Goal: Check status: Check status

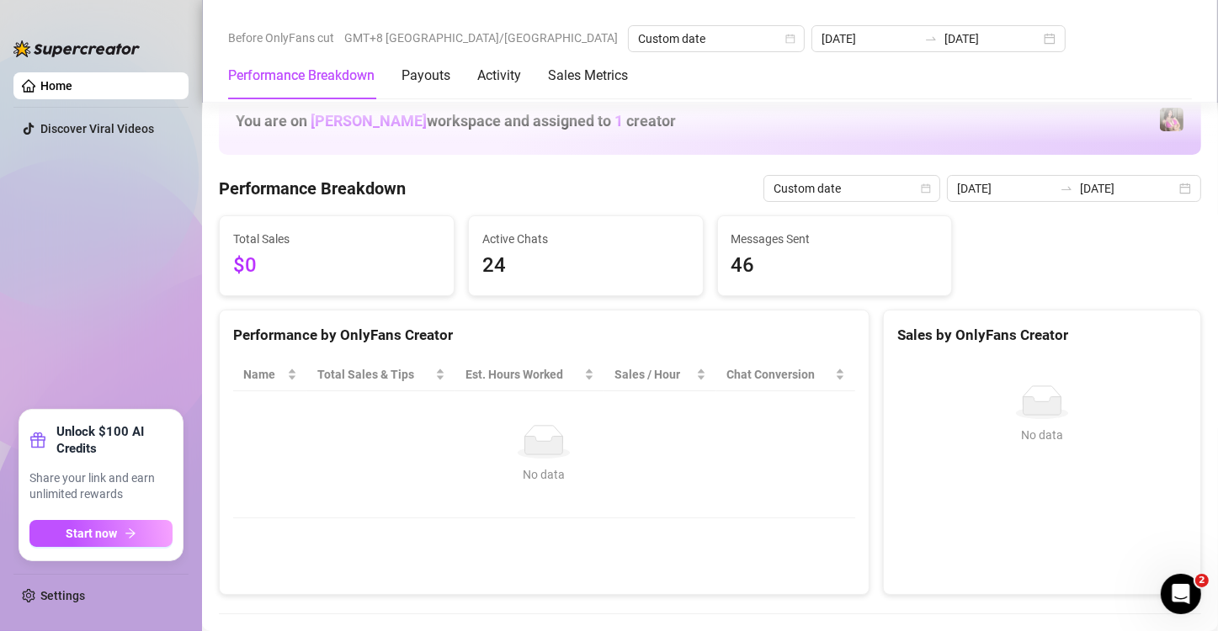
scroll to position [280, 0]
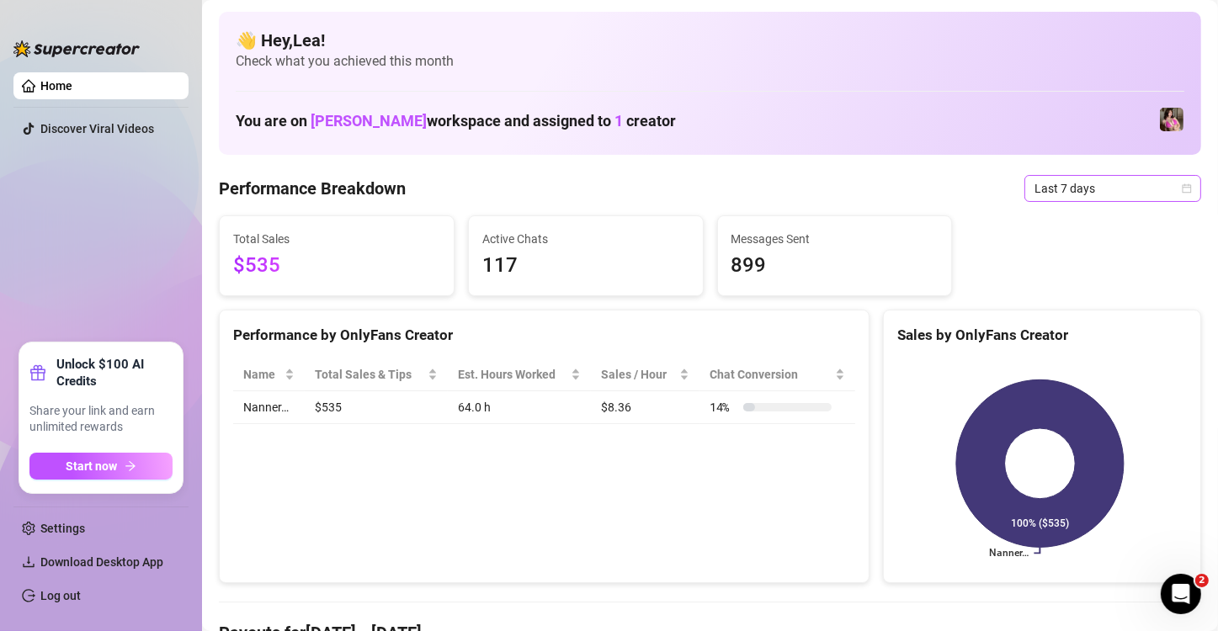
click at [1182, 189] on icon "calendar" at bounding box center [1187, 189] width 10 height 10
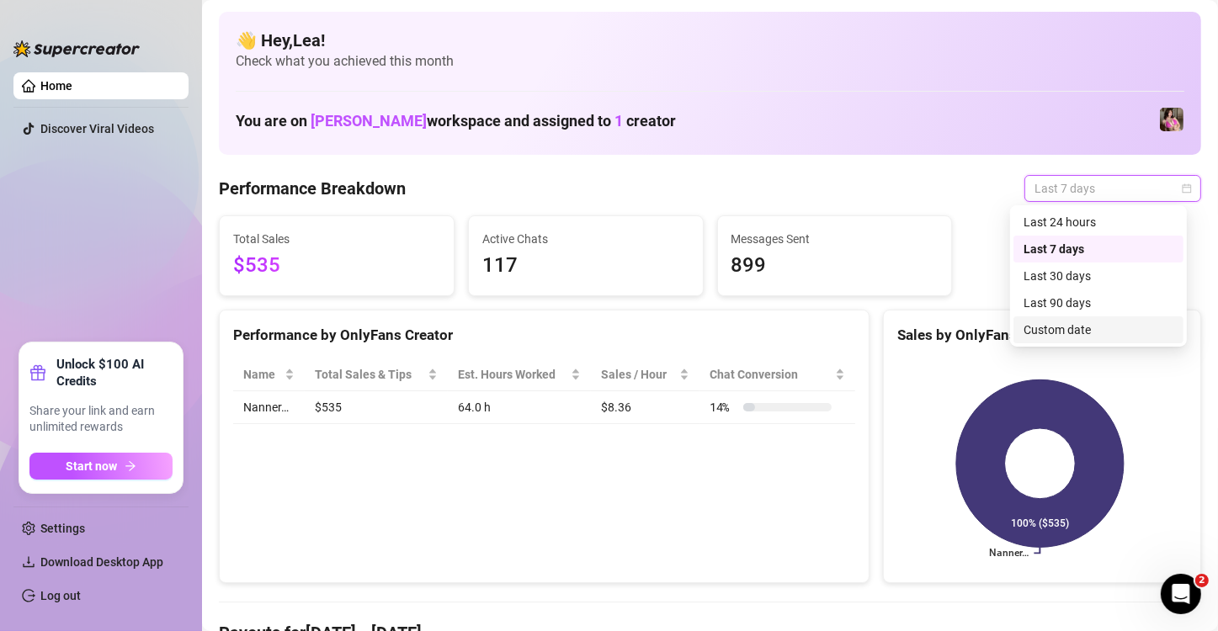
click at [1094, 326] on div "Custom date" at bounding box center [1099, 330] width 150 height 19
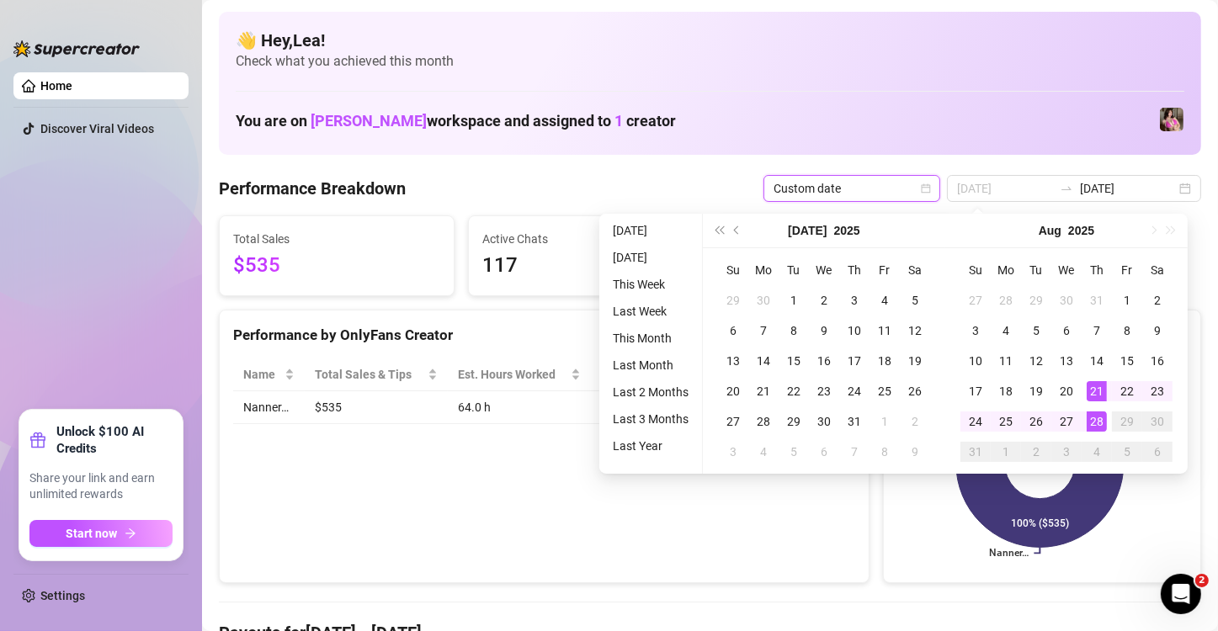
type input "[DATE]"
click at [1094, 419] on div "28" at bounding box center [1097, 422] width 20 height 20
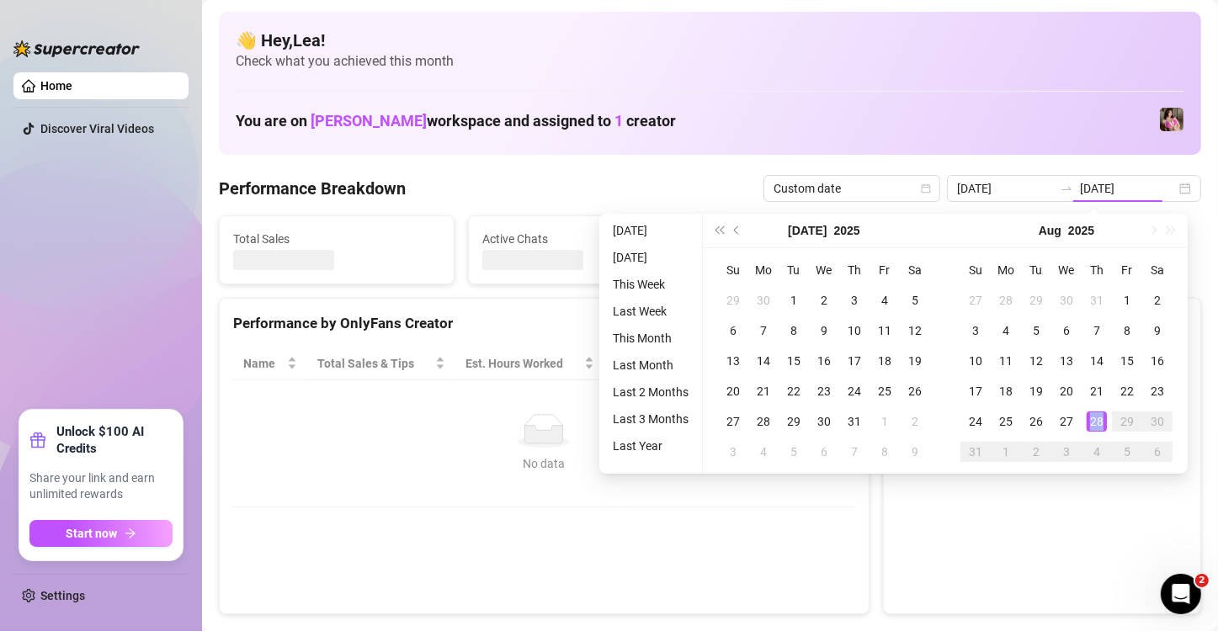
type input "[DATE]"
